Goal: Task Accomplishment & Management: Use online tool/utility

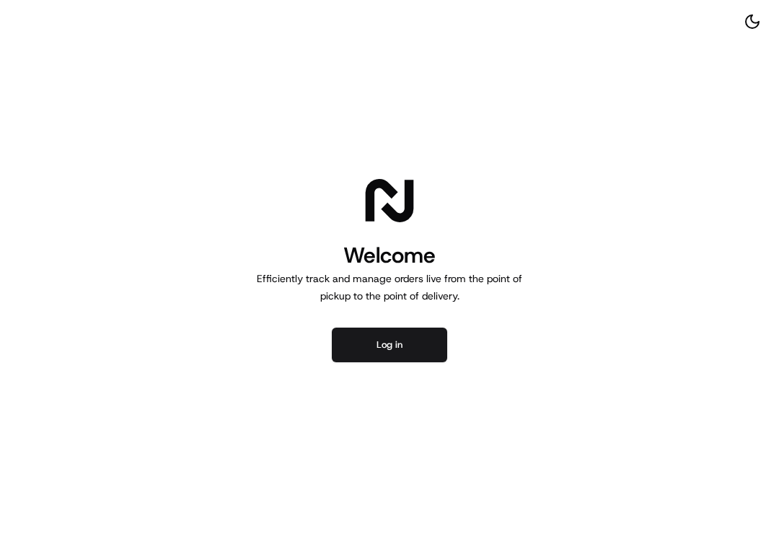
click at [403, 357] on button "Log in" at bounding box center [389, 345] width 115 height 35
